Goal: Transaction & Acquisition: Purchase product/service

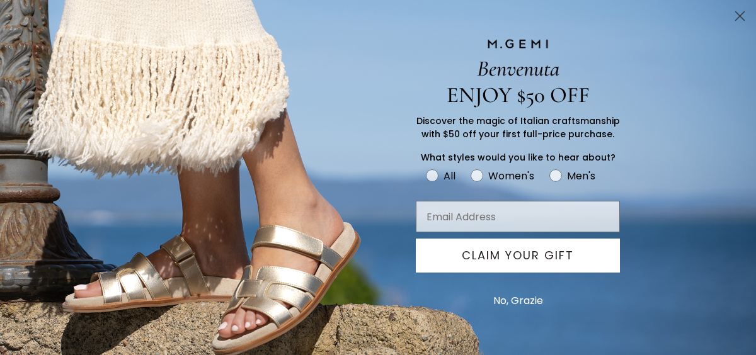
scroll to position [388, 0]
click at [740, 17] on circle "Close dialog" at bounding box center [740, 16] width 21 height 21
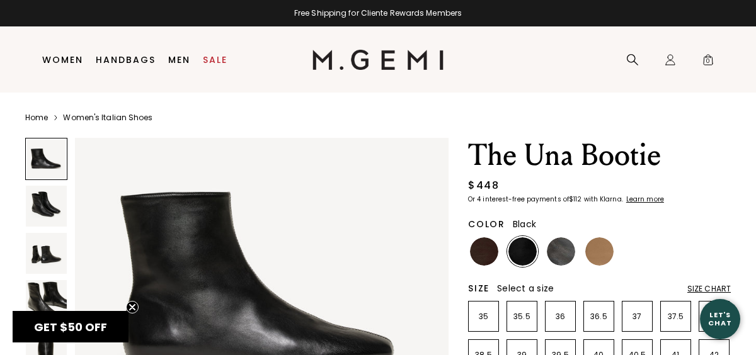
scroll to position [37, 0]
click at [493, 248] on img at bounding box center [484, 252] width 28 height 28
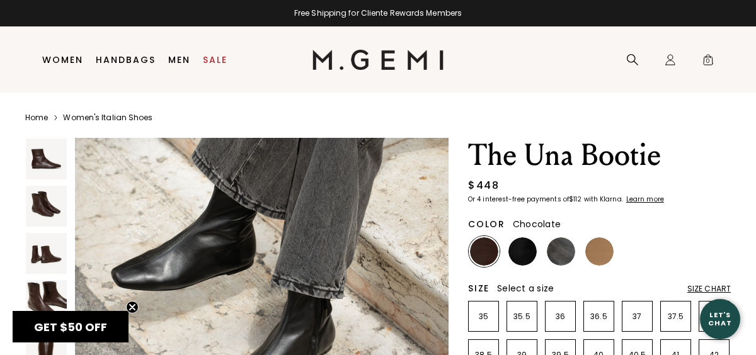
scroll to position [2399, 0]
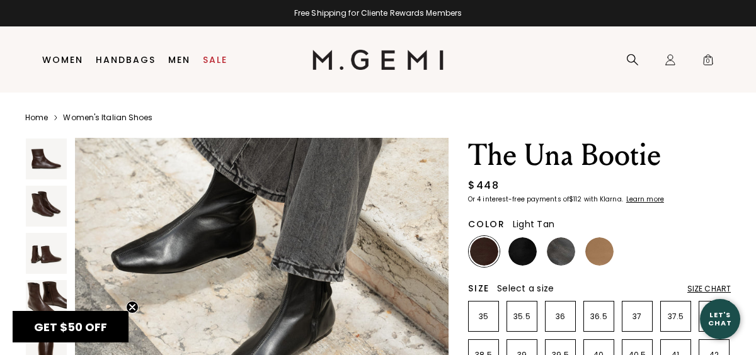
click at [601, 257] on img at bounding box center [600, 252] width 28 height 28
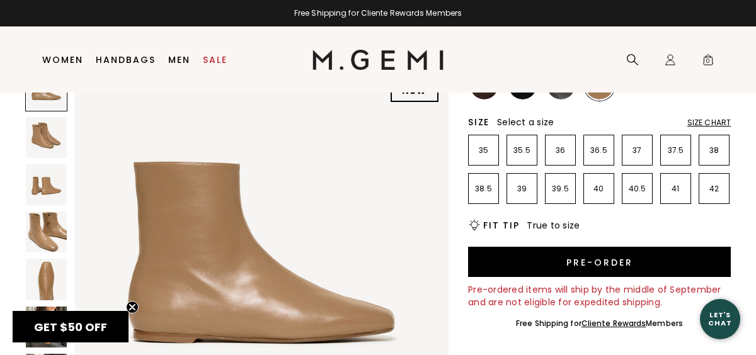
scroll to position [93, 0]
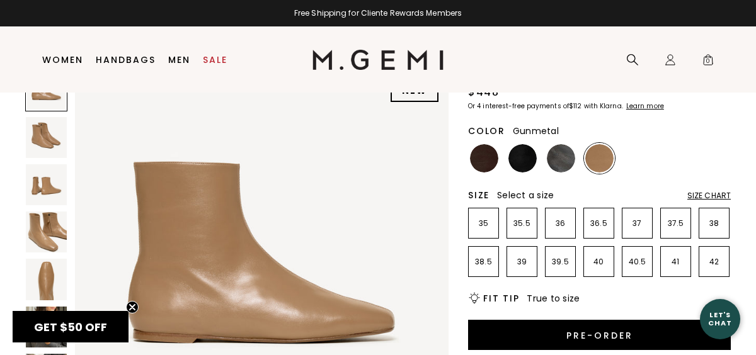
click at [560, 160] on img at bounding box center [561, 158] width 28 height 28
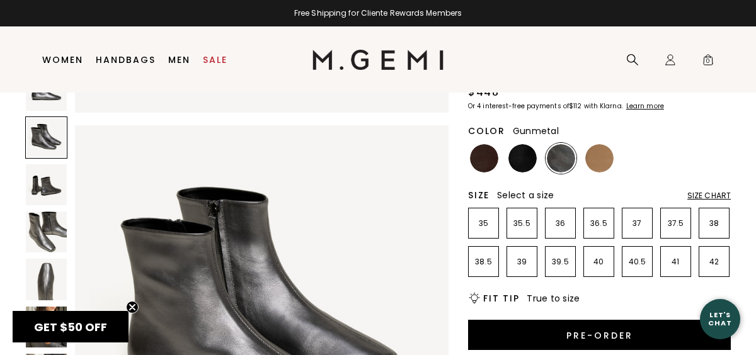
scroll to position [325, 0]
